Goal: Information Seeking & Learning: Learn about a topic

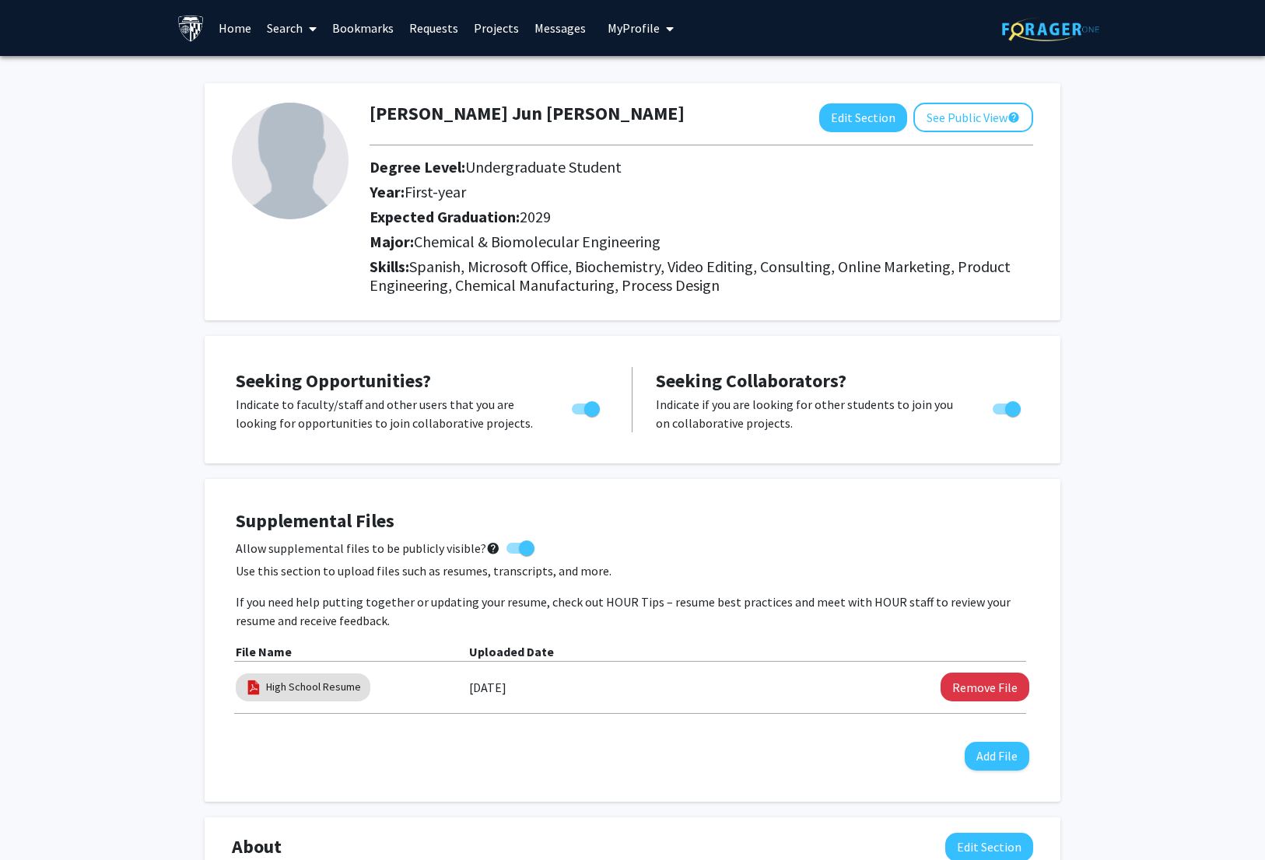
click at [292, 27] on link "Search" at bounding box center [291, 28] width 65 height 54
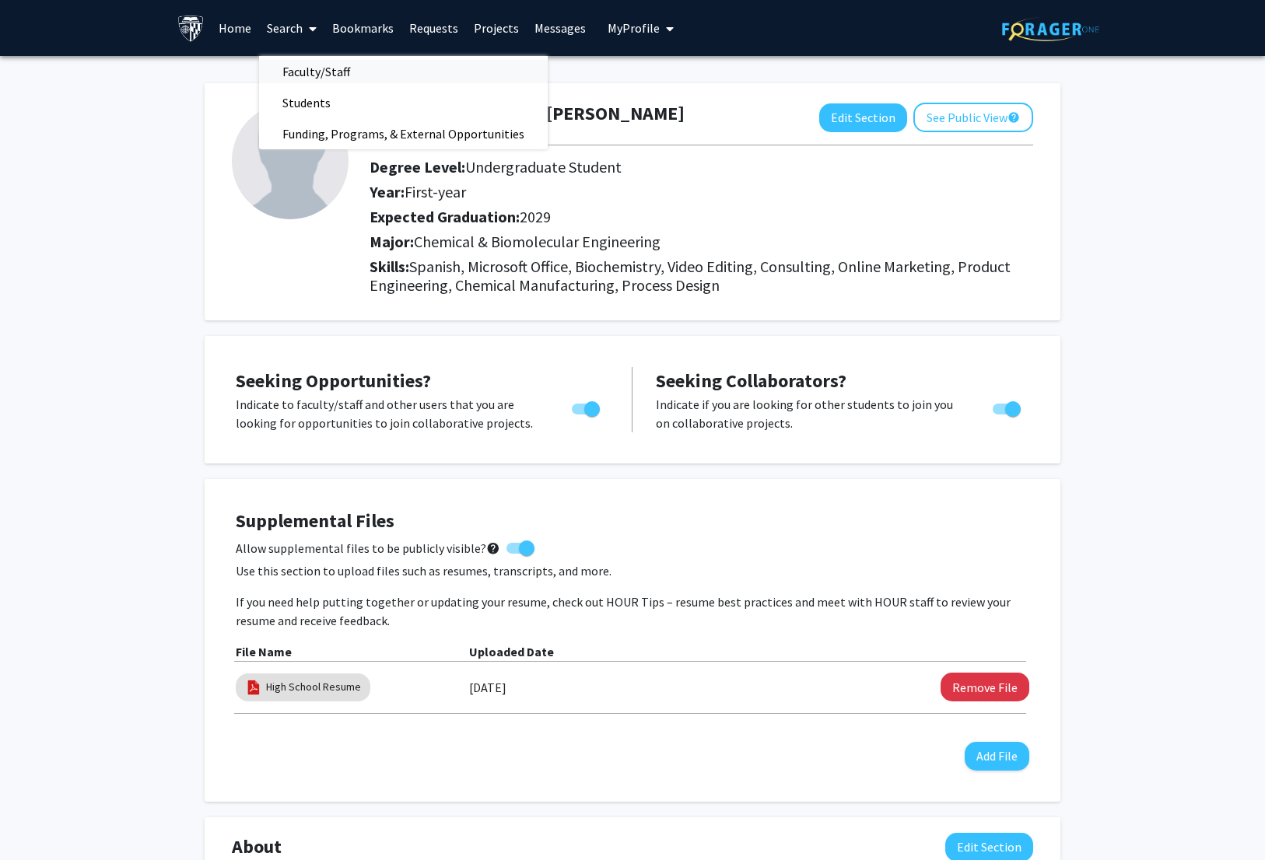
click at [323, 86] on span "Faculty/Staff" at bounding box center [316, 71] width 114 height 31
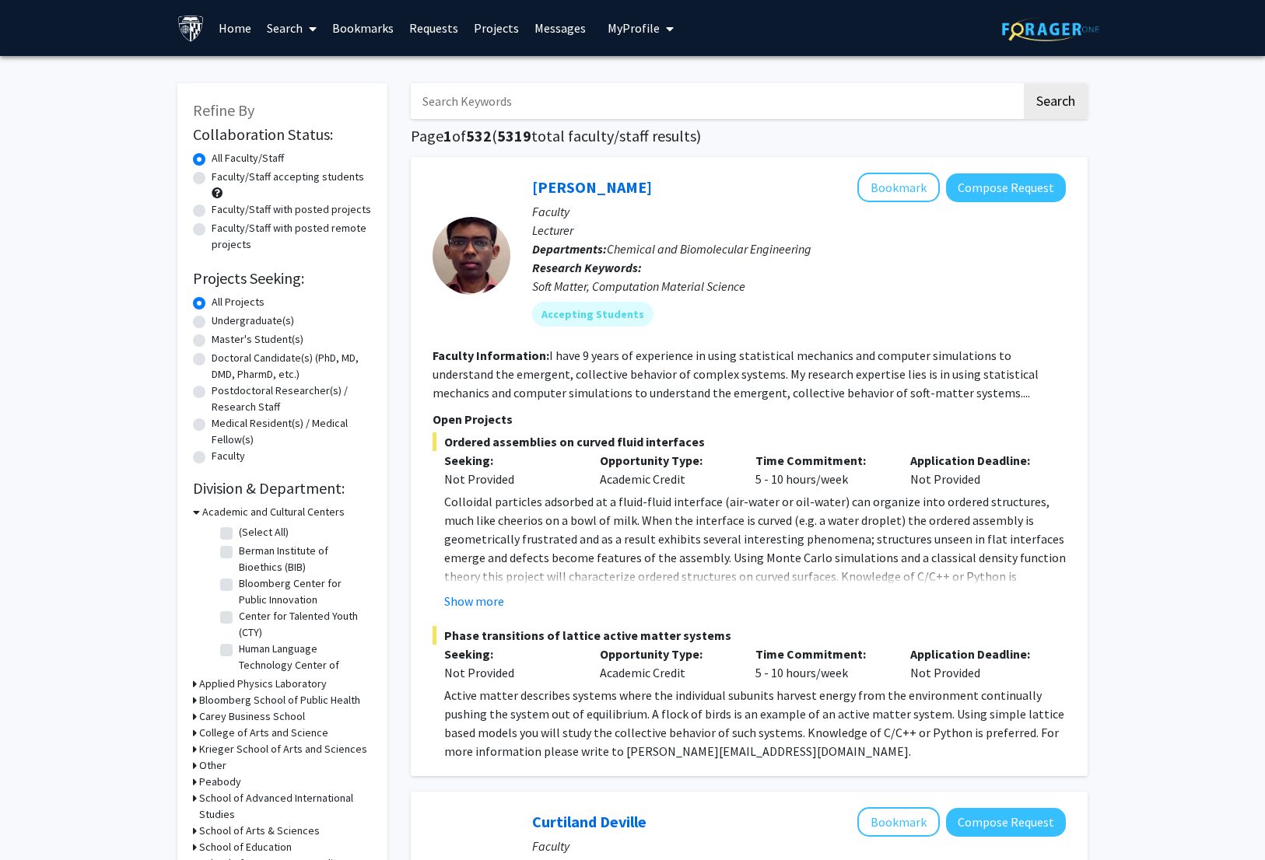
click at [298, 35] on link "Search" at bounding box center [291, 28] width 65 height 54
click at [328, 125] on span "Funding, Programs, & External Opportunities" at bounding box center [403, 133] width 289 height 31
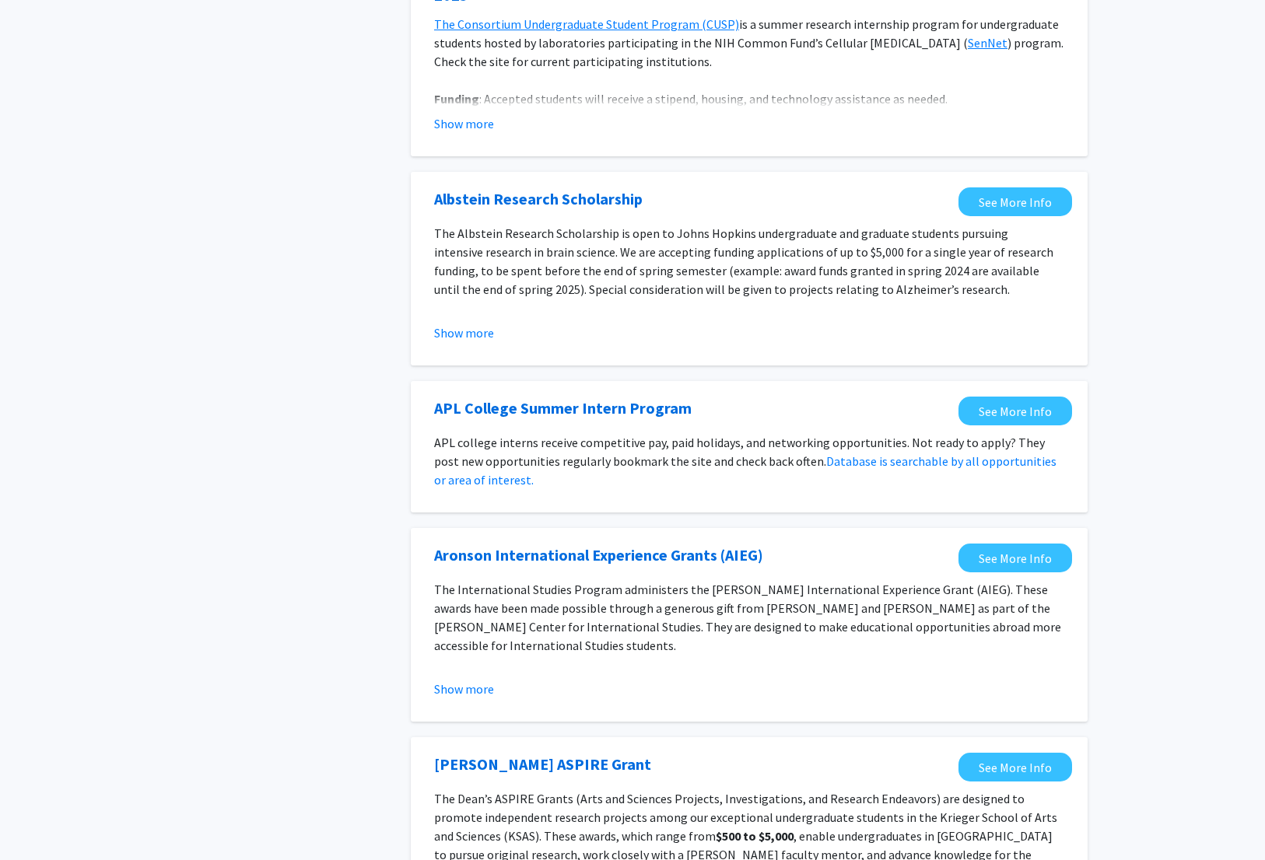
scroll to position [842, 0]
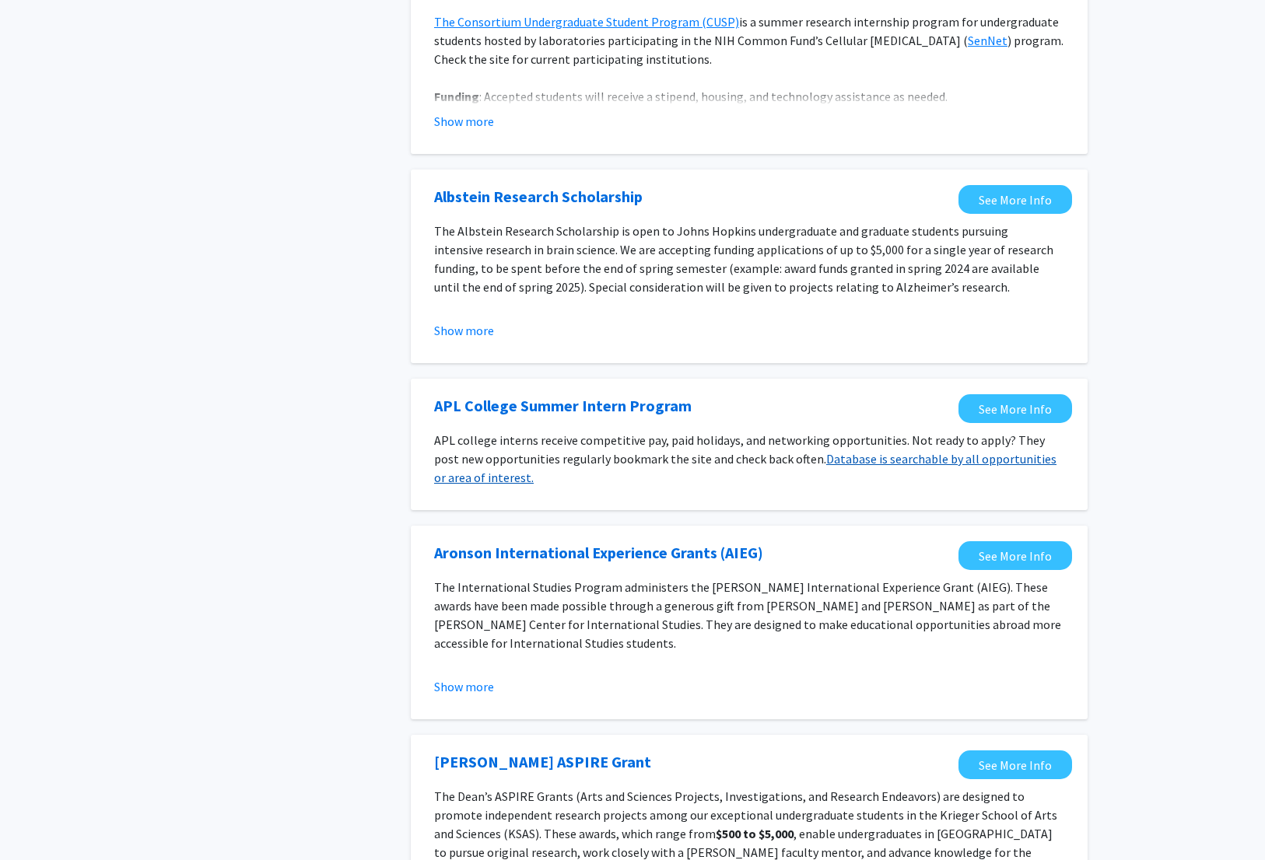
click at [852, 466] on link "Database is searchable by all opportunities or area of interest." at bounding box center [745, 468] width 622 height 34
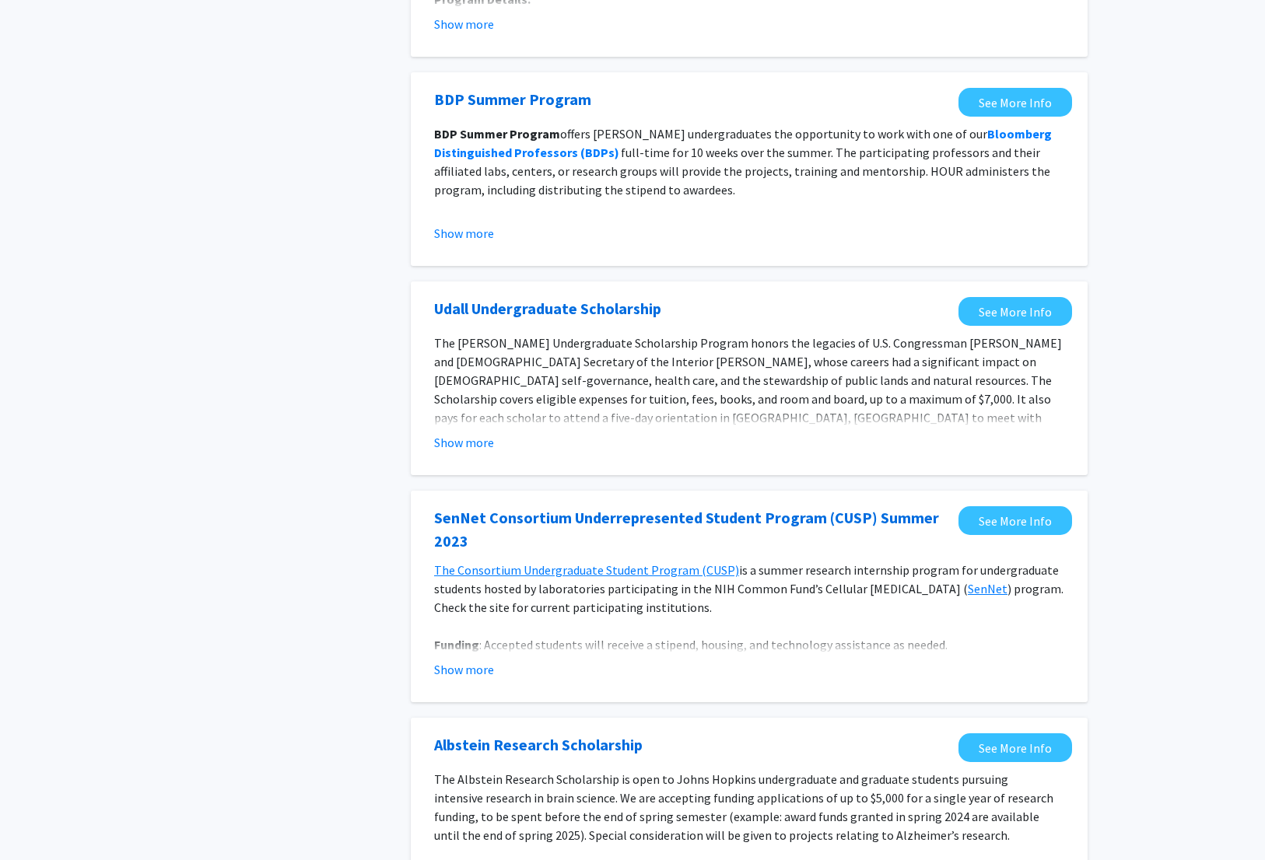
scroll to position [0, 0]
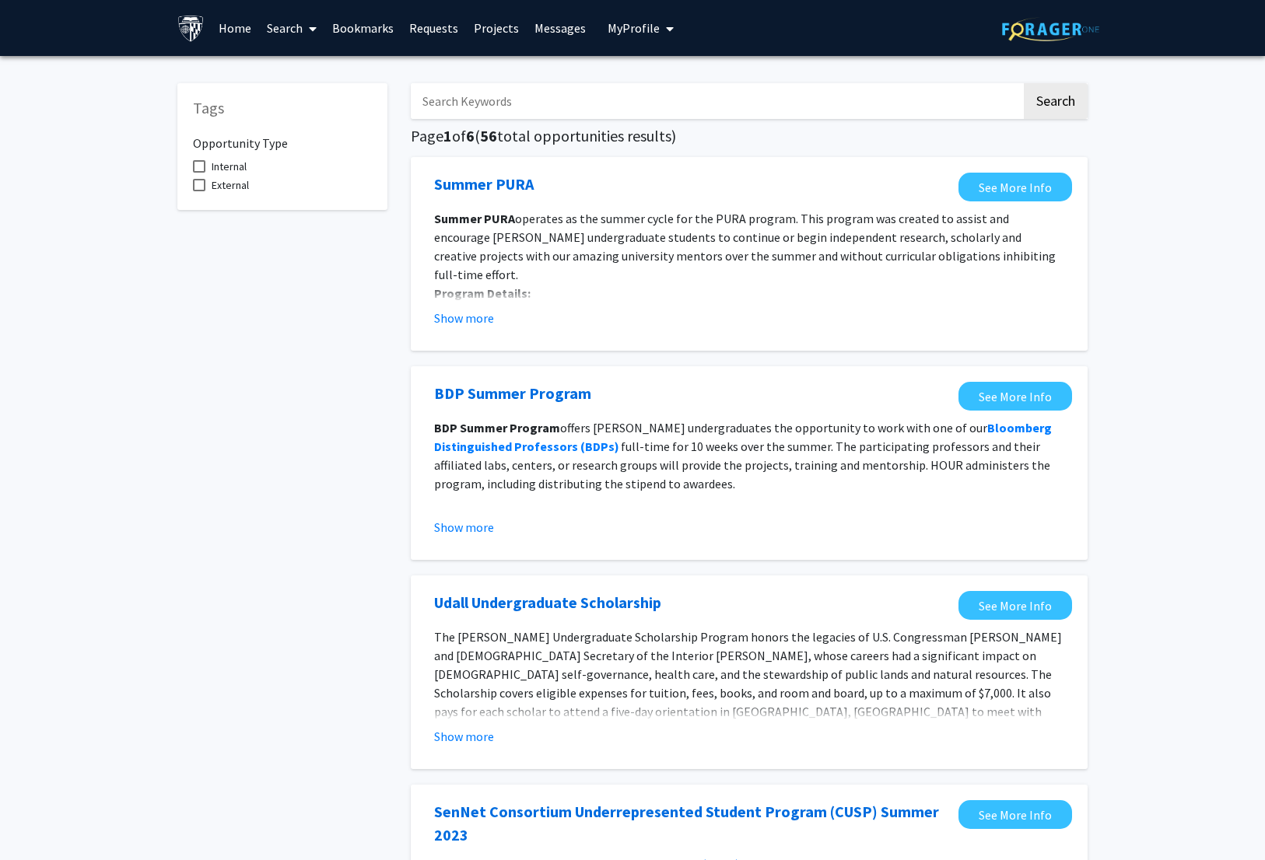
click at [247, 164] on span "Internal" at bounding box center [229, 166] width 35 height 19
click at [199, 173] on input "Internal" at bounding box center [198, 173] width 1 height 1
checkbox input "true"
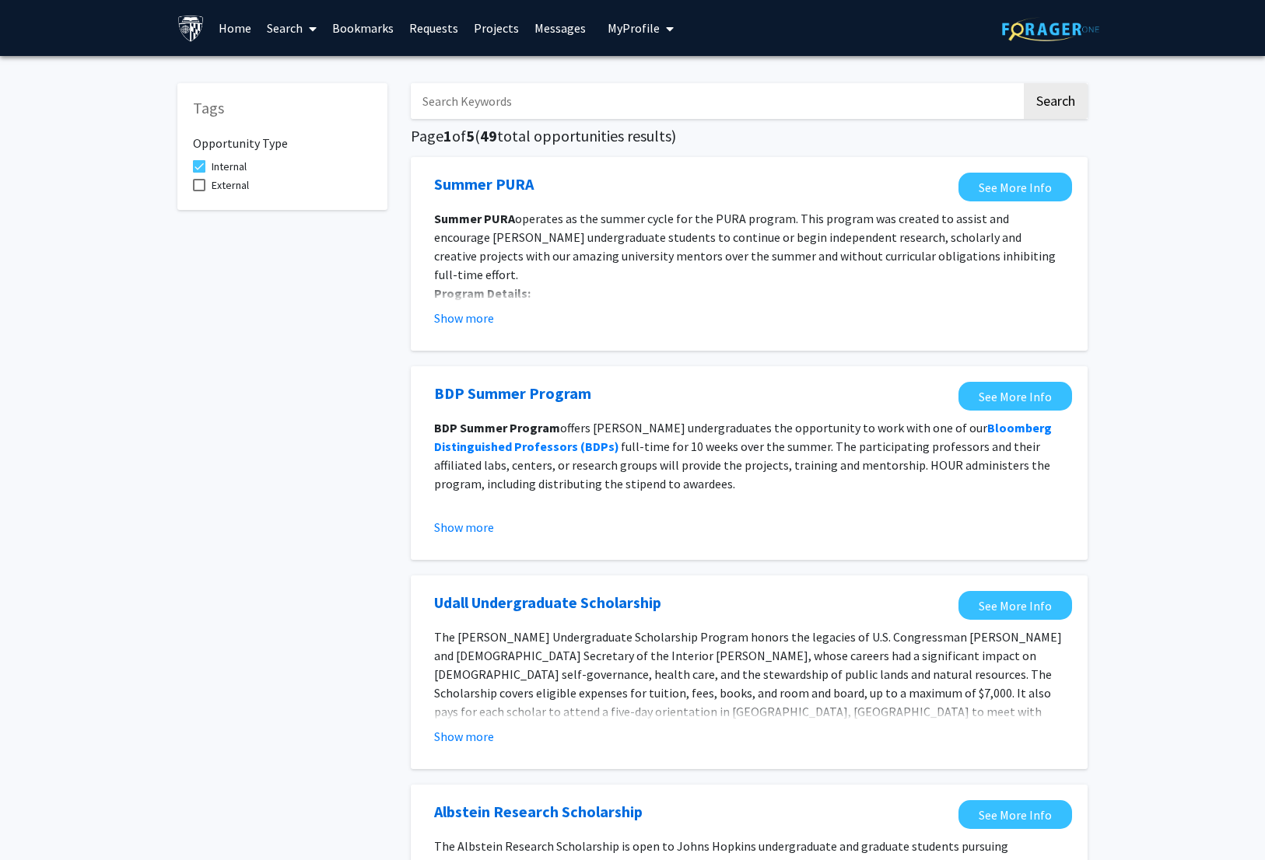
click at [292, 37] on link "Search" at bounding box center [291, 28] width 65 height 54
click at [315, 81] on span "Faculty/Staff" at bounding box center [316, 71] width 114 height 31
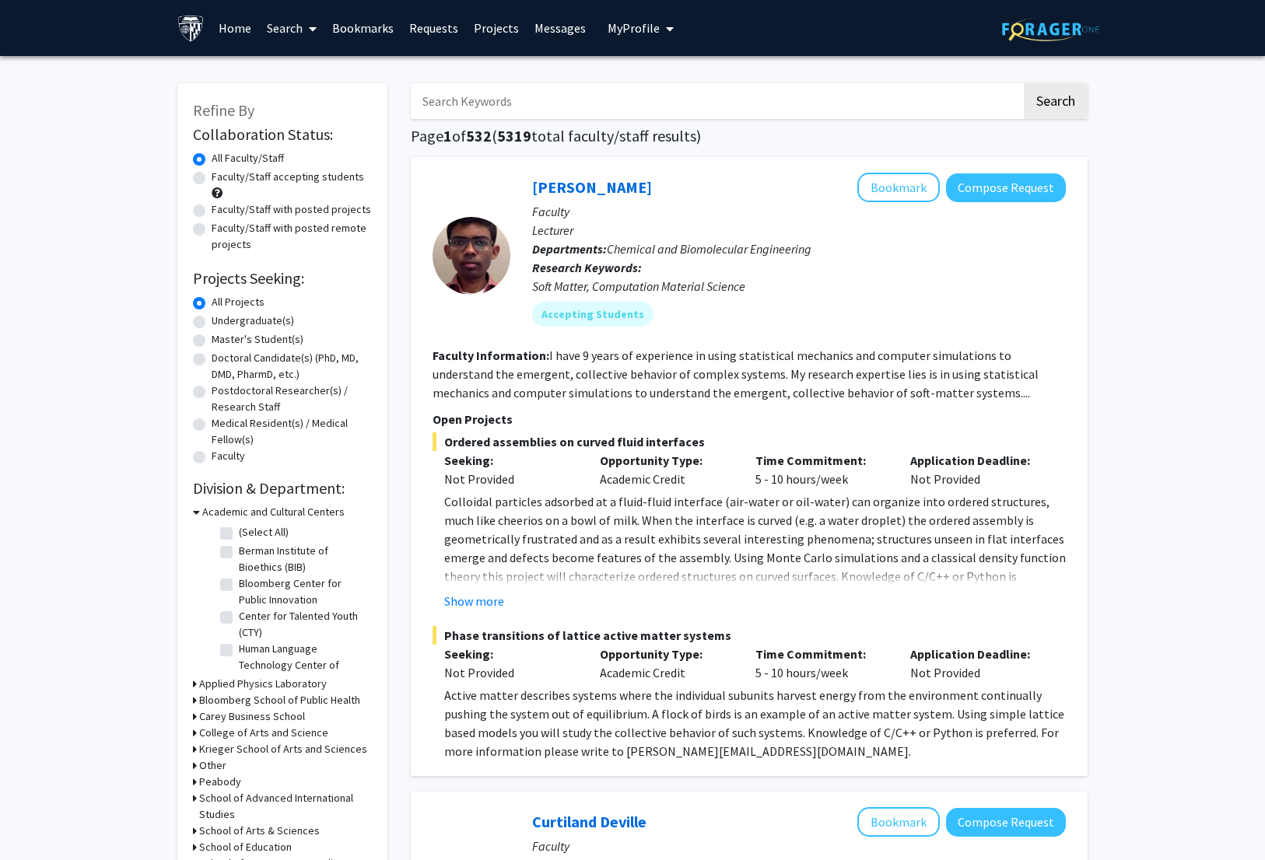
click at [307, 178] on label "Faculty/Staff accepting students" at bounding box center [288, 177] width 152 height 16
click at [222, 178] on input "Faculty/Staff accepting students" at bounding box center [217, 174] width 10 height 10
radio input "true"
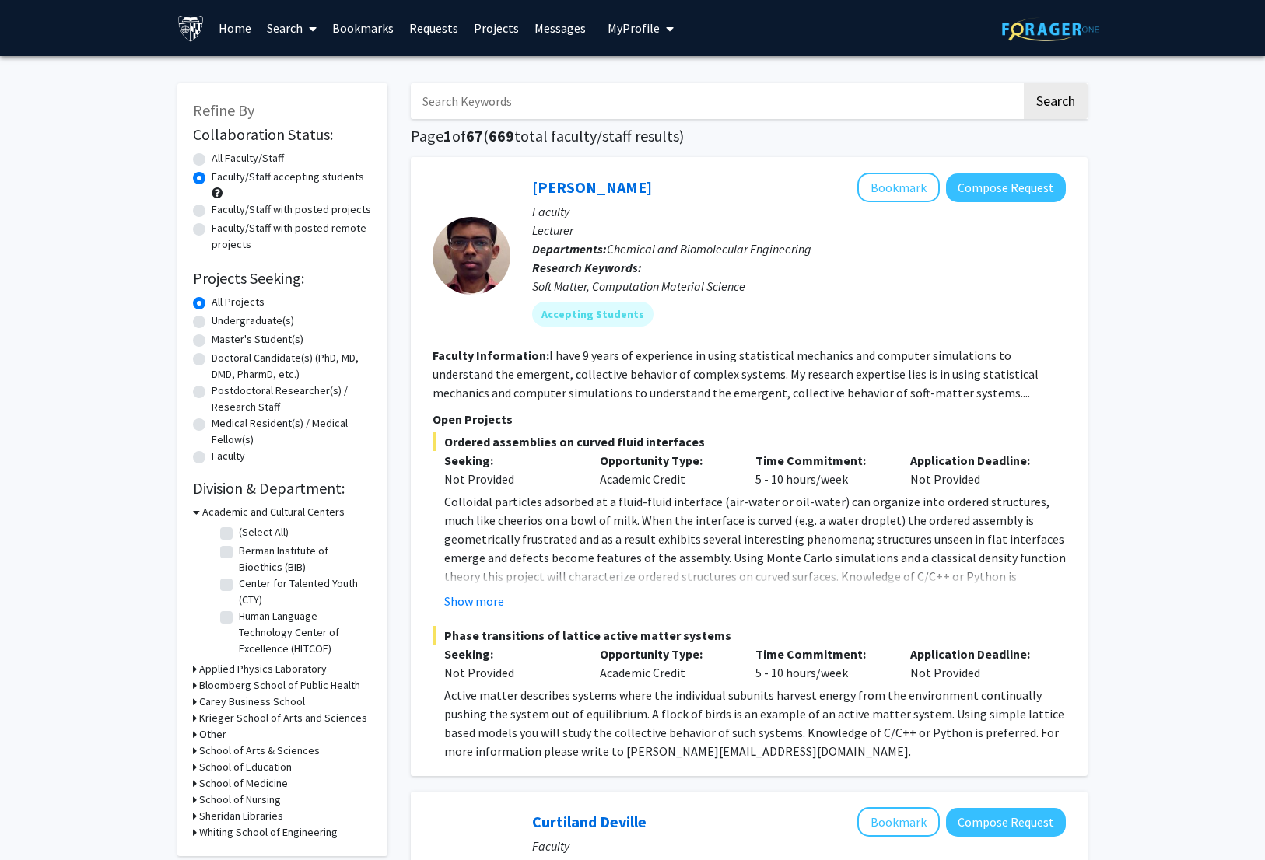
click at [268, 320] on label "Undergraduate(s)" at bounding box center [253, 321] width 82 height 16
click at [222, 320] on input "Undergraduate(s)" at bounding box center [217, 318] width 10 height 10
radio input "true"
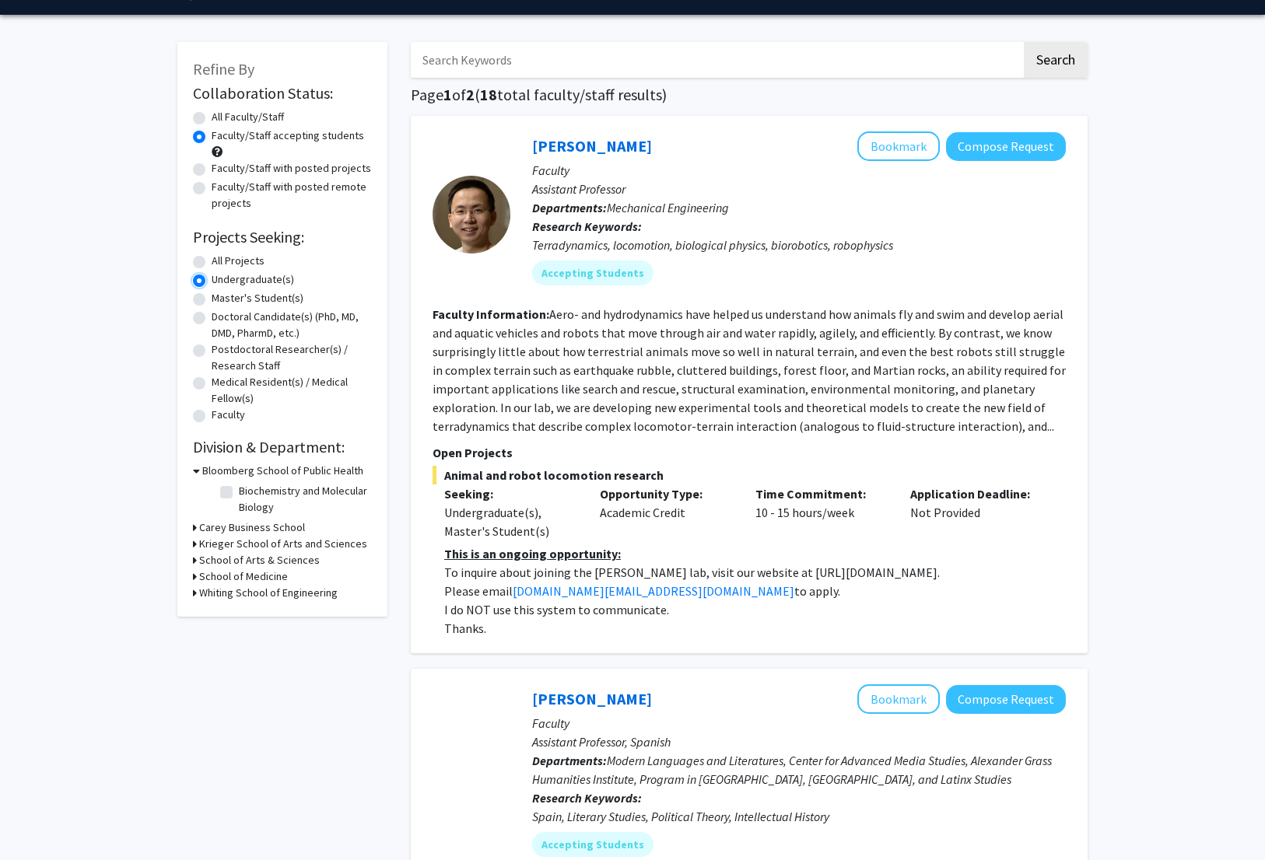
scroll to position [45, 0]
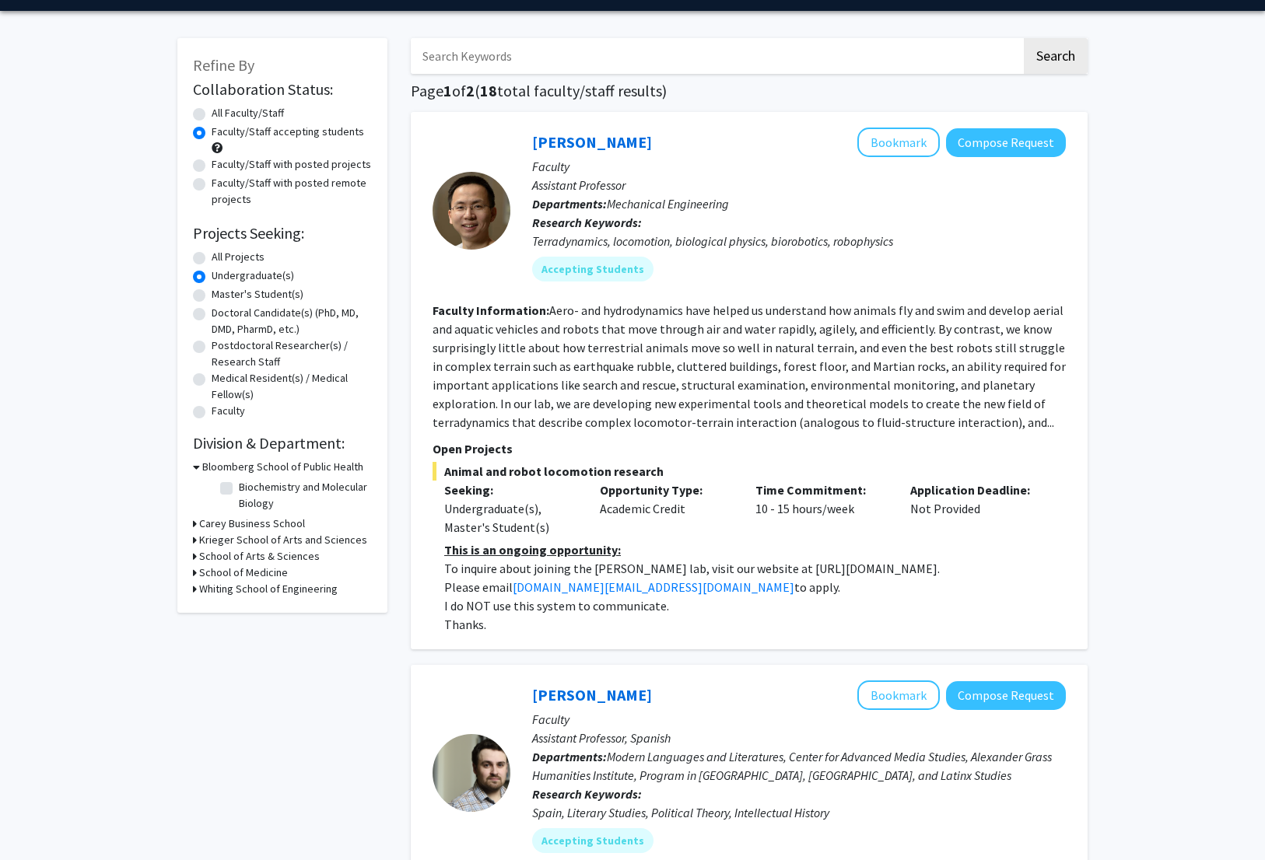
click at [263, 523] on h3 "Carey Business School" at bounding box center [252, 524] width 106 height 16
click at [256, 562] on h3 "Krieger School of Arts and Sciences" at bounding box center [283, 566] width 168 height 16
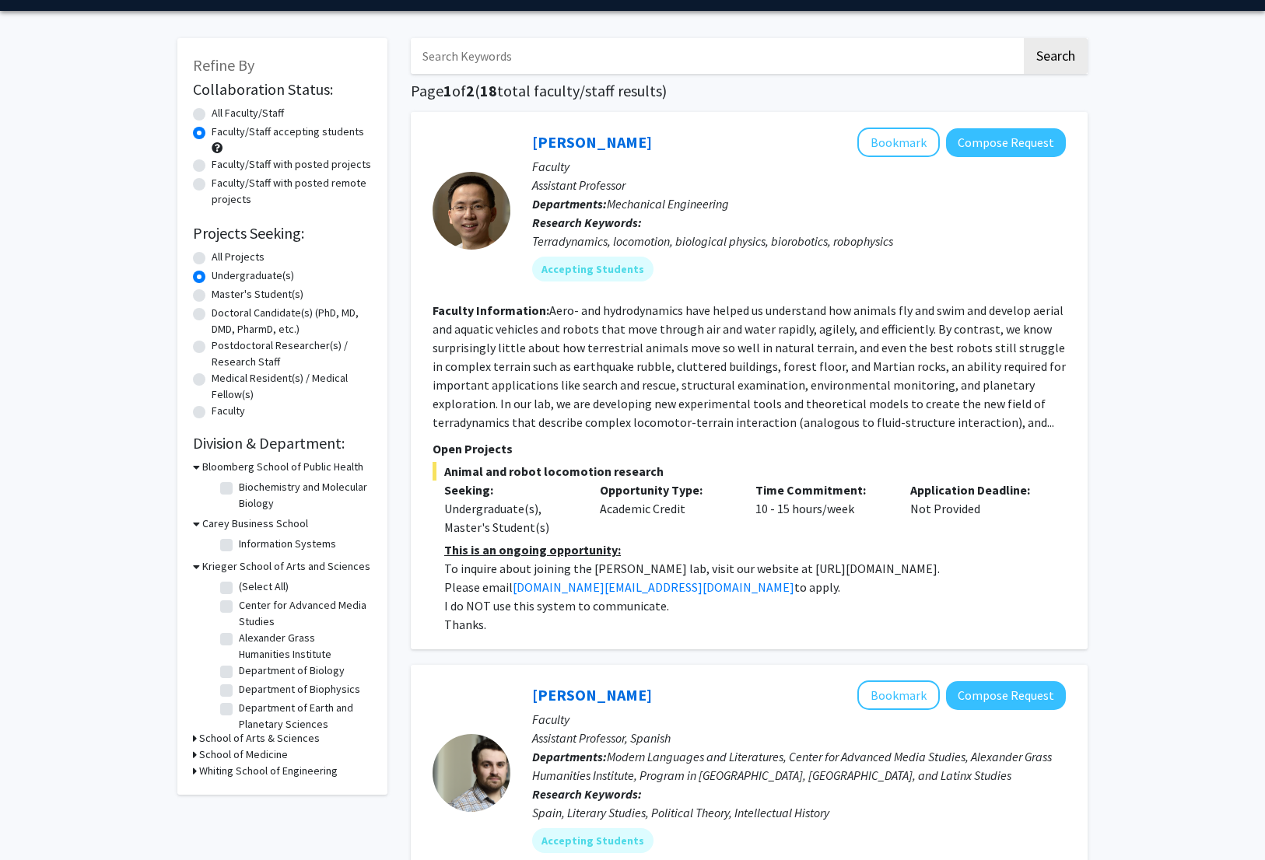
click at [264, 565] on h3 "Krieger School of Arts and Sciences" at bounding box center [286, 566] width 168 height 16
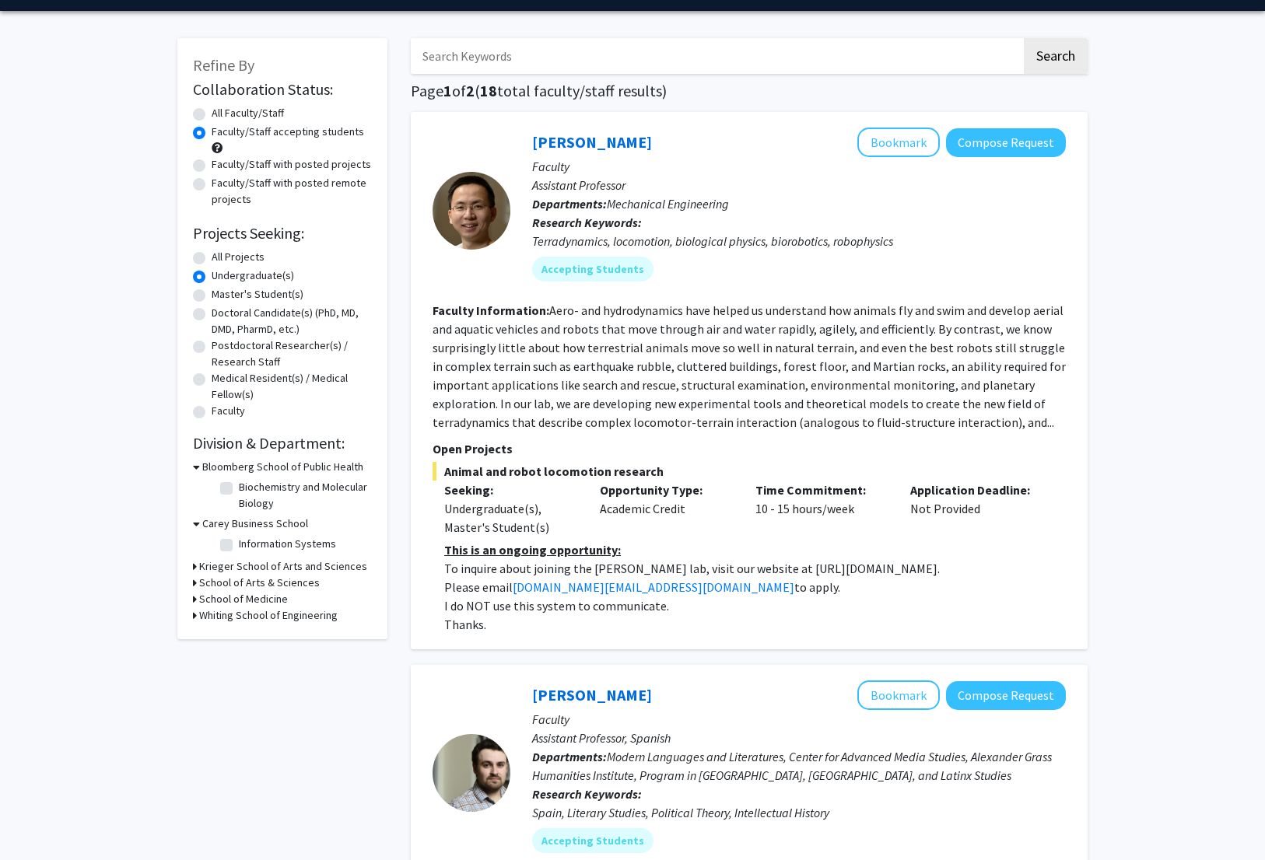
click at [272, 619] on h3 "Whiting School of Engineering" at bounding box center [268, 615] width 138 height 16
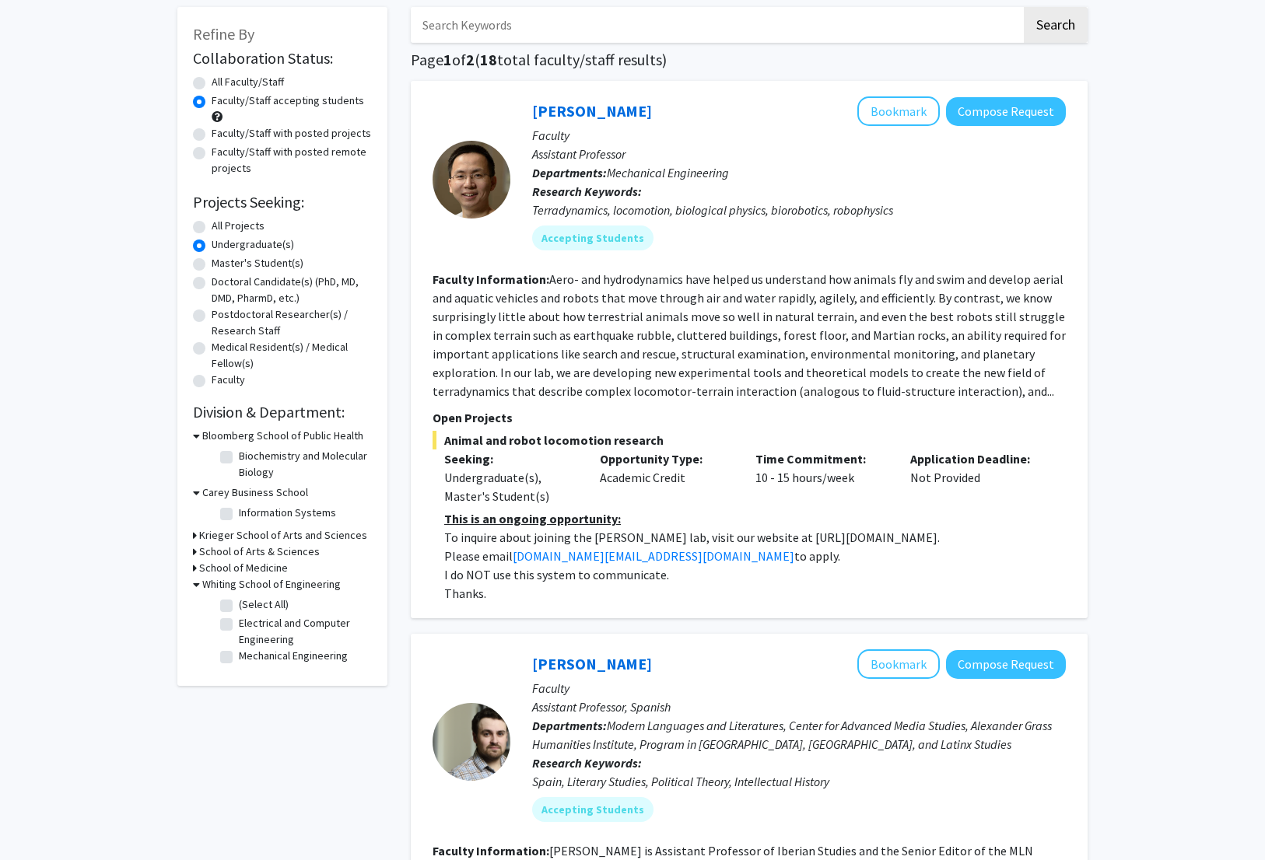
scroll to position [107, 0]
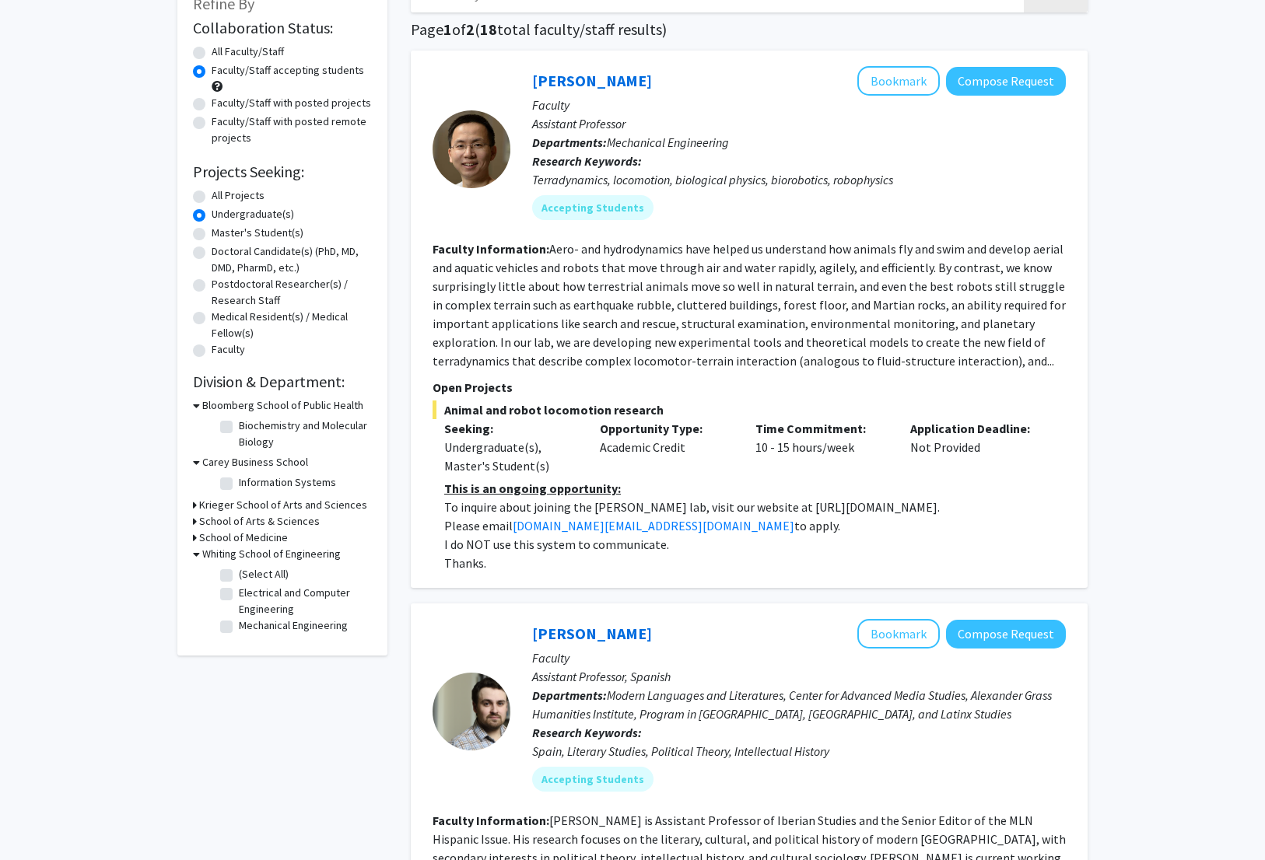
click at [267, 537] on h3 "School of Medicine" at bounding box center [243, 538] width 89 height 16
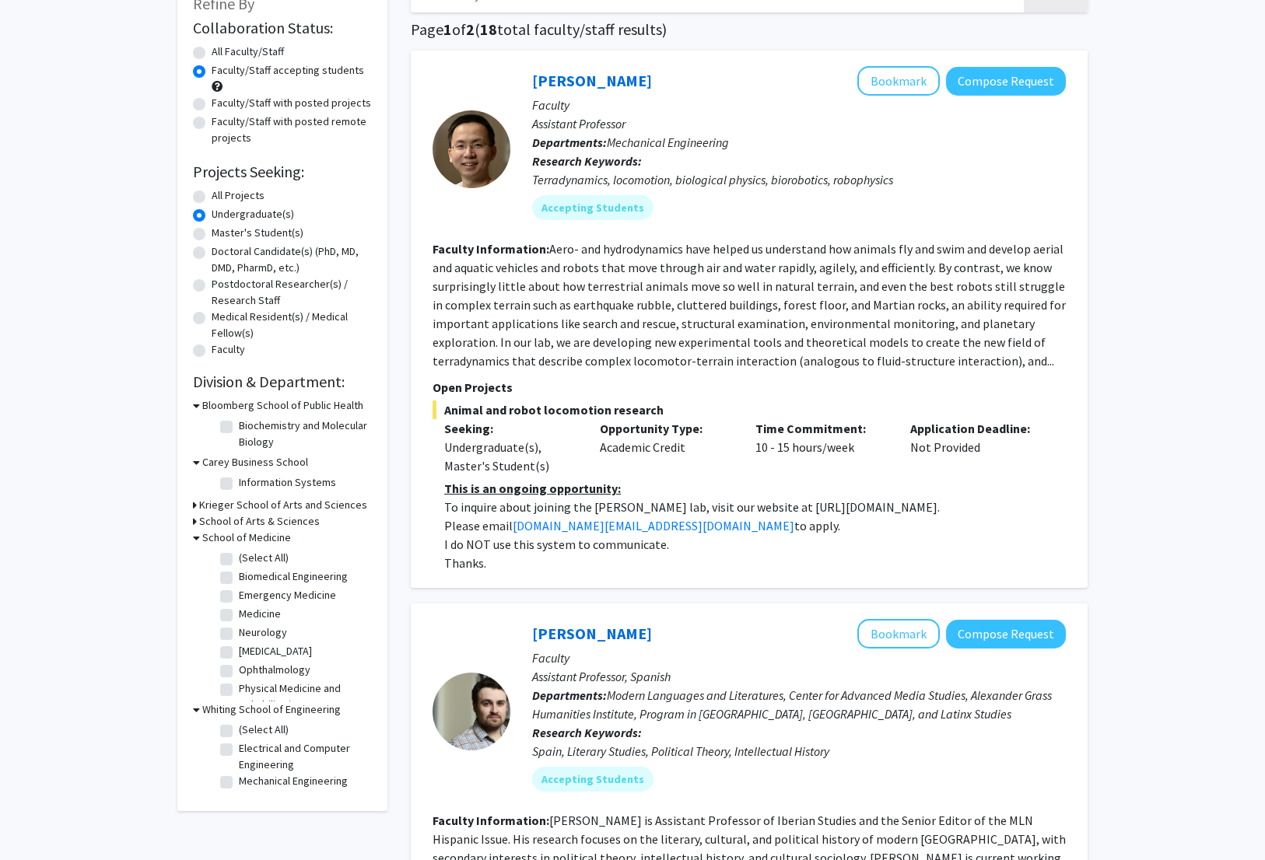
click at [304, 524] on h3 "School of Arts & Sciences" at bounding box center [259, 521] width 121 height 16
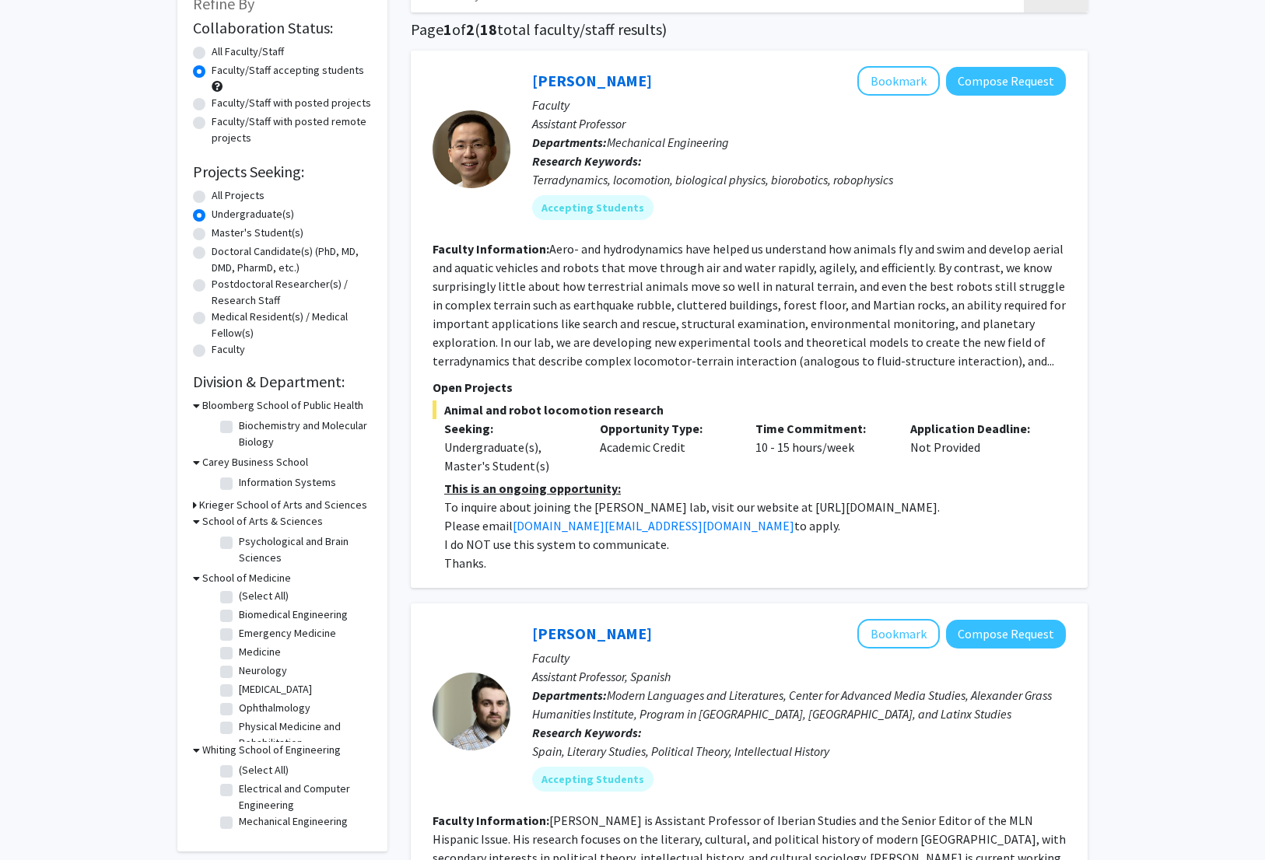
scroll to position [0, 0]
click at [239, 614] on label "Biomedical Engineering" at bounding box center [293, 617] width 109 height 16
click at [239, 614] on input "Biomedical Engineering" at bounding box center [244, 614] width 10 height 10
checkbox input "true"
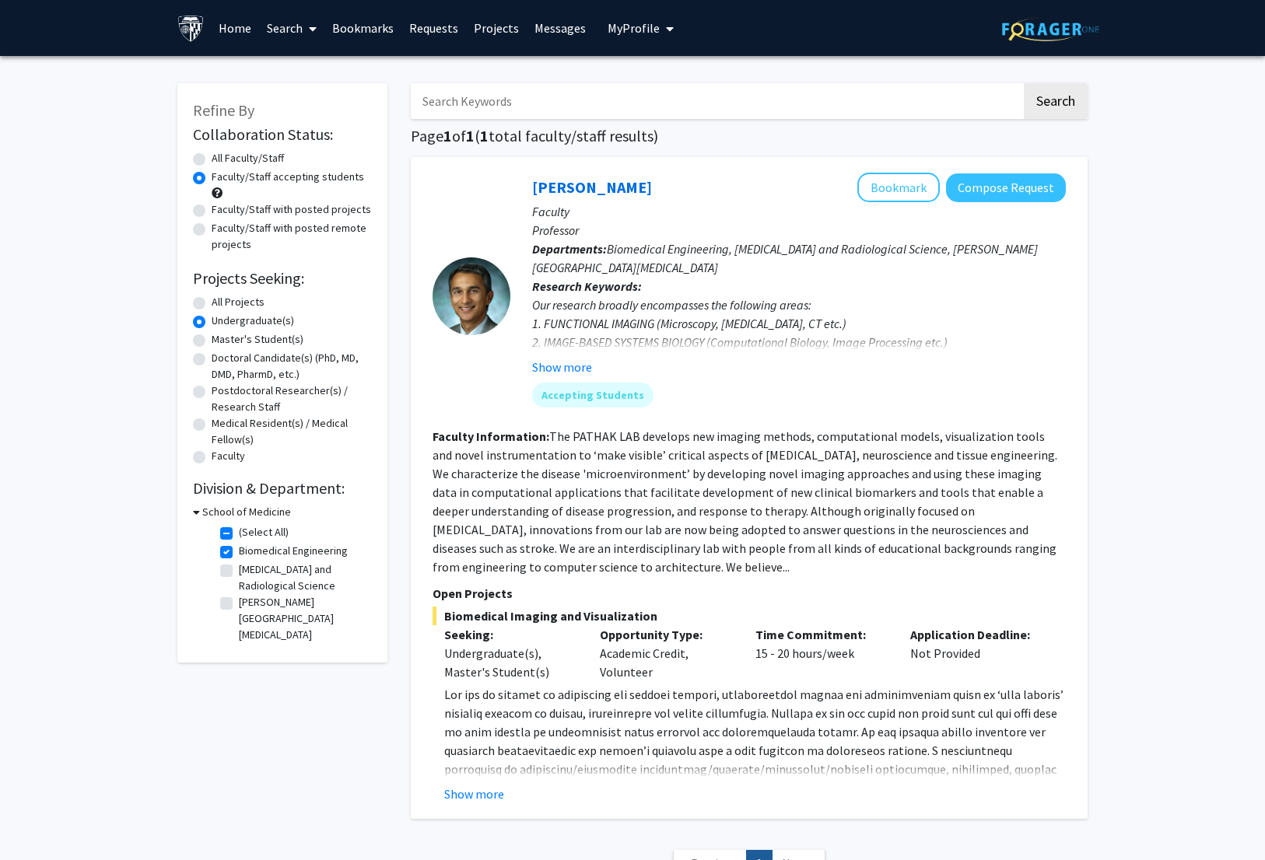
click at [434, 29] on link "Requests" at bounding box center [433, 28] width 65 height 54
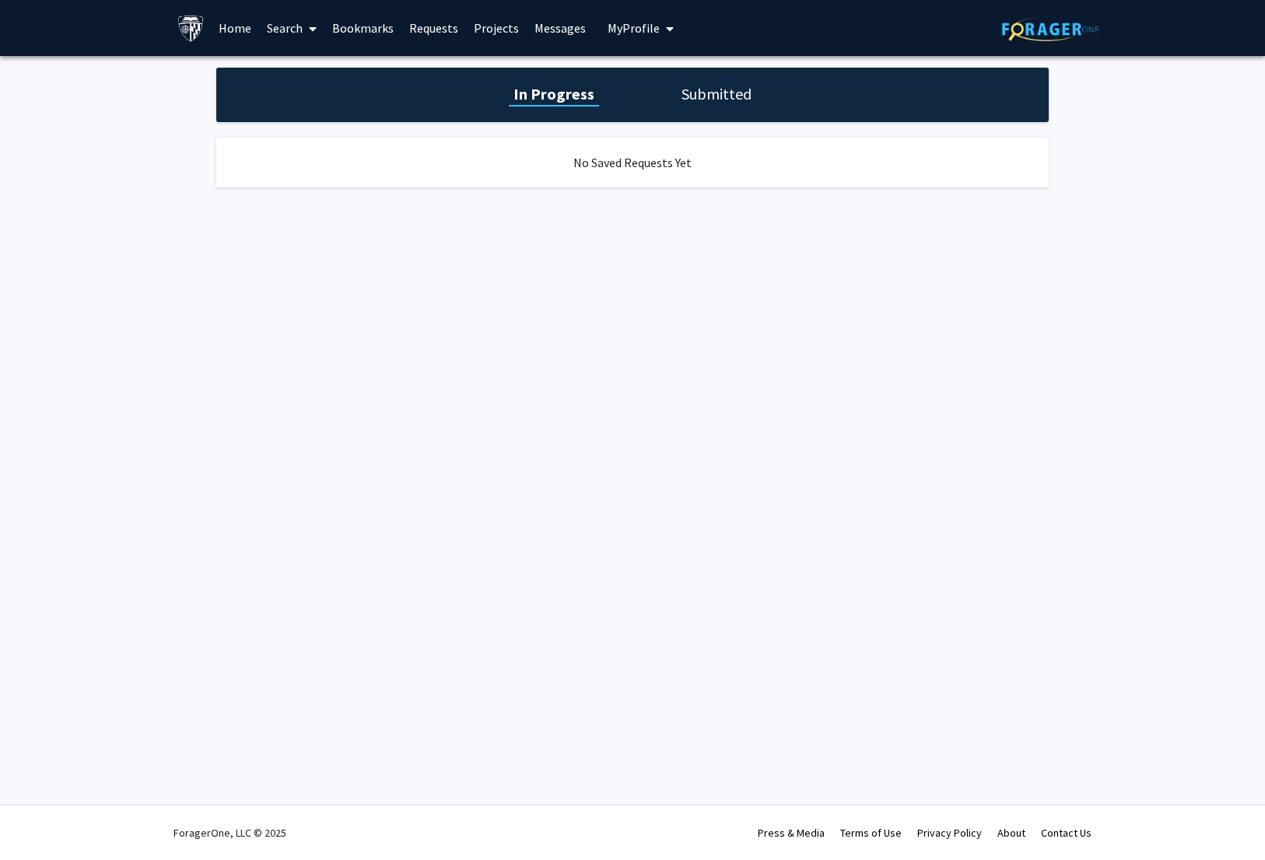
click at [377, 28] on link "Bookmarks" at bounding box center [362, 28] width 77 height 54
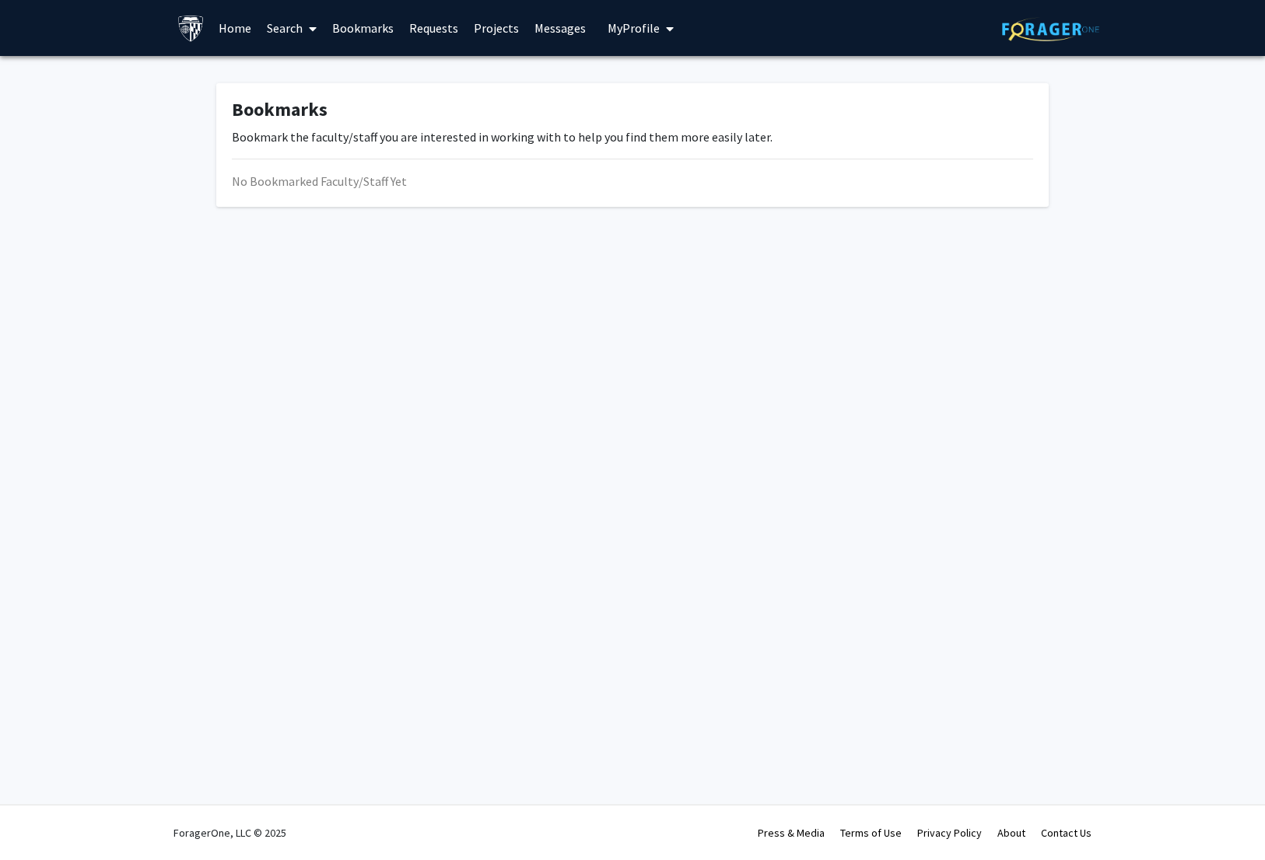
click at [298, 33] on link "Search" at bounding box center [291, 28] width 65 height 54
click at [44, 282] on div "Skip navigation Home Search Faculty/Staff Students Funding, Programs, & Externa…" at bounding box center [632, 430] width 1265 height 860
